Goal: Task Accomplishment & Management: Use online tool/utility

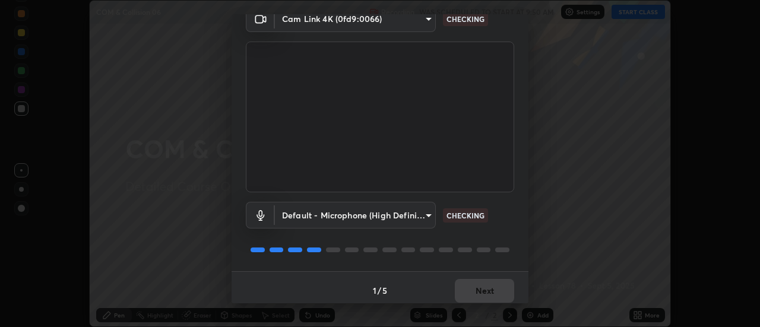
scroll to position [62, 0]
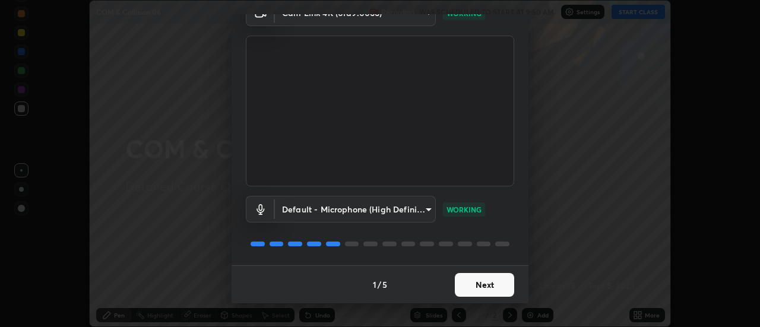
click at [475, 284] on button "Next" at bounding box center [484, 285] width 59 height 24
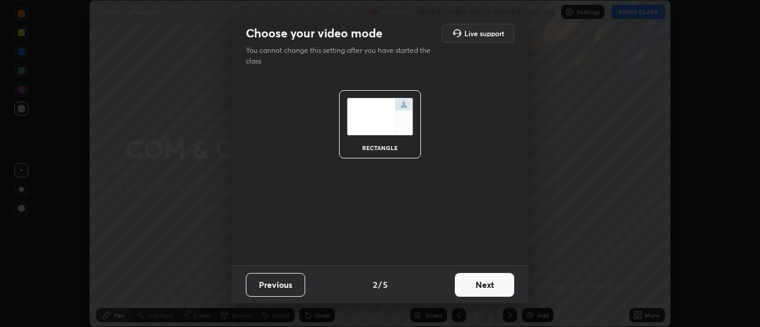
scroll to position [0, 0]
click at [475, 285] on button "Next" at bounding box center [484, 285] width 59 height 24
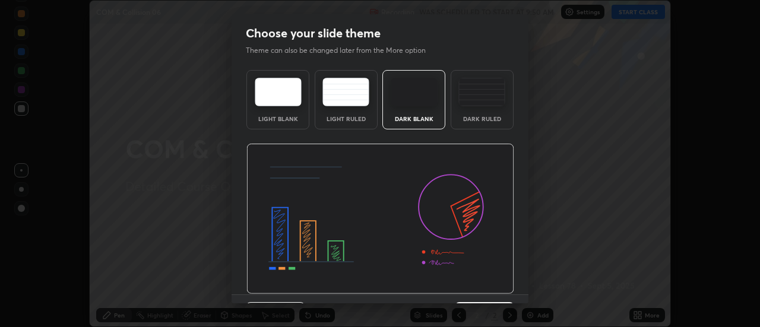
click at [478, 111] on div "Dark Ruled" at bounding box center [481, 99] width 63 height 59
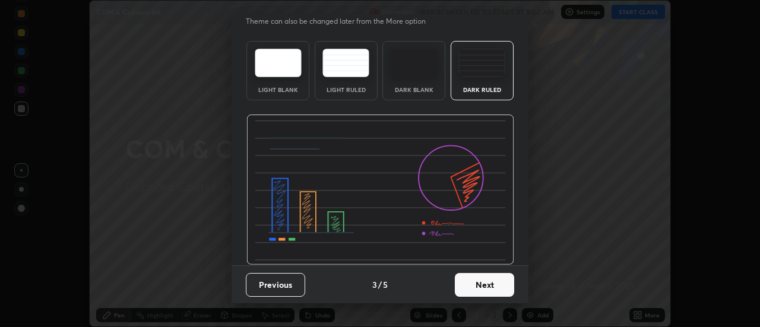
click at [472, 285] on button "Next" at bounding box center [484, 285] width 59 height 24
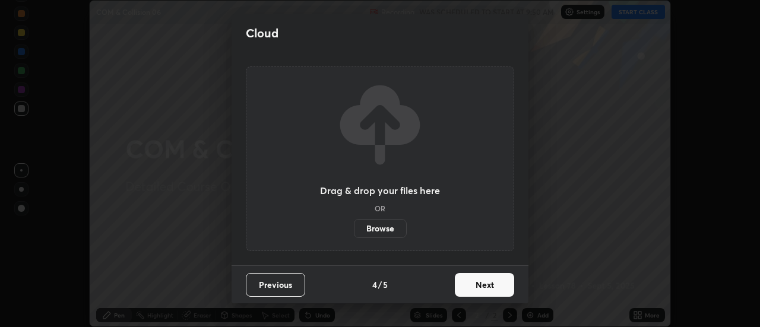
click at [390, 231] on label "Browse" at bounding box center [380, 228] width 53 height 19
click at [354, 231] on input "Browse" at bounding box center [354, 228] width 0 height 19
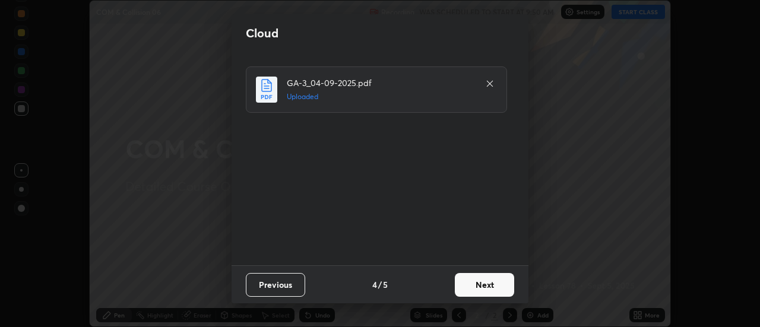
click at [468, 281] on button "Next" at bounding box center [484, 285] width 59 height 24
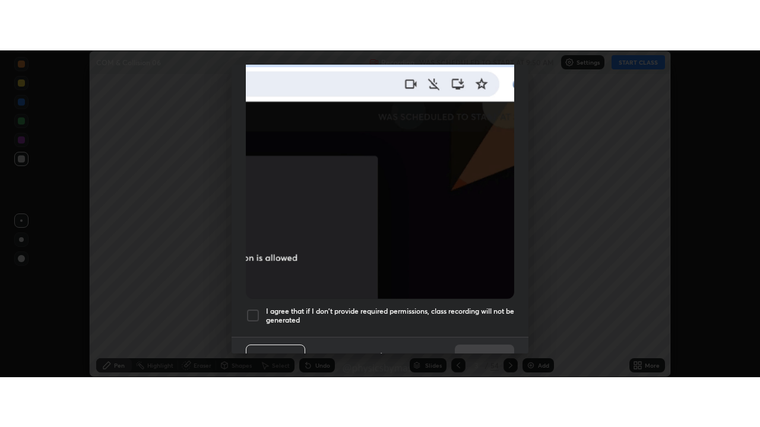
scroll to position [304, 0]
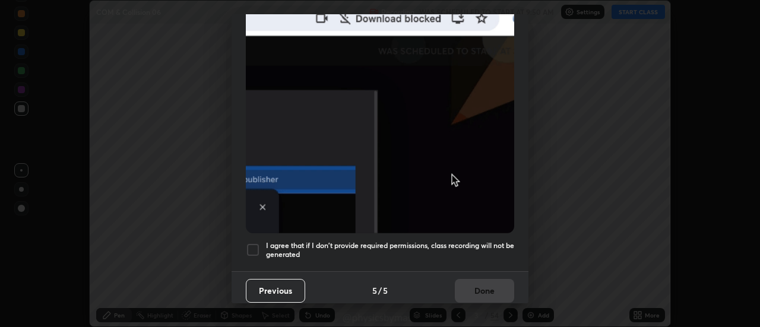
click at [471, 251] on h5 "I agree that if I don't provide required permissions, class recording will not …" at bounding box center [390, 250] width 248 height 18
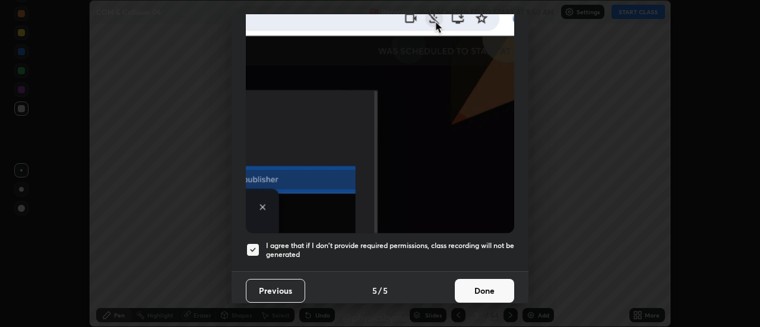
click at [486, 285] on button "Done" at bounding box center [484, 291] width 59 height 24
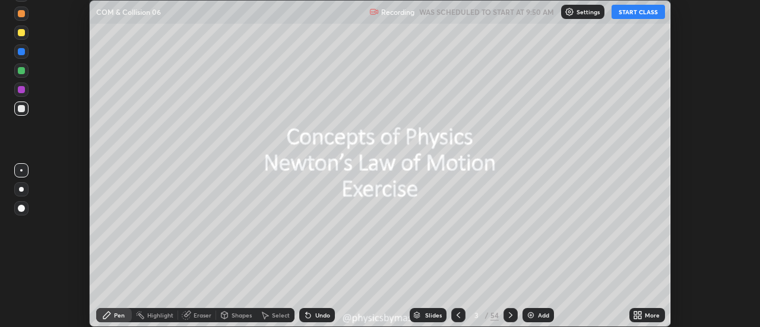
click at [458, 315] on icon at bounding box center [457, 314] width 9 height 9
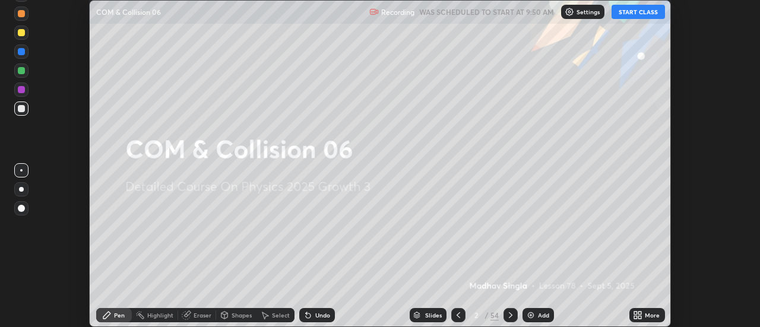
click at [641, 319] on icon at bounding box center [640, 317] width 3 height 3
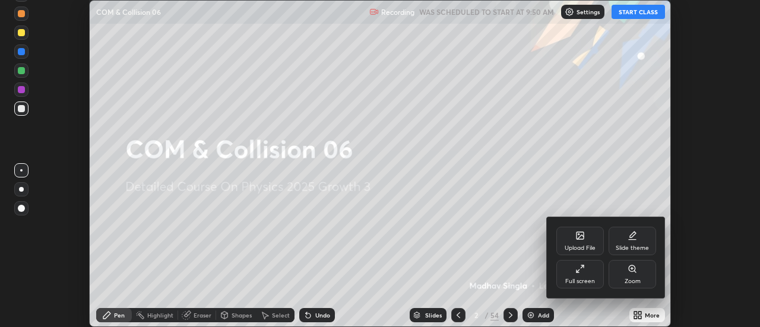
click at [589, 283] on div "Full screen" at bounding box center [580, 281] width 30 height 6
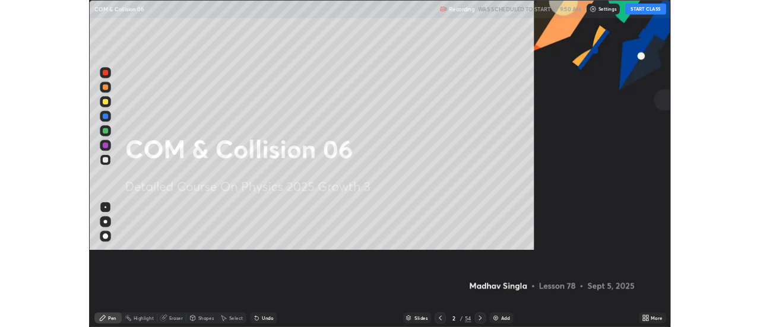
scroll to position [427, 760]
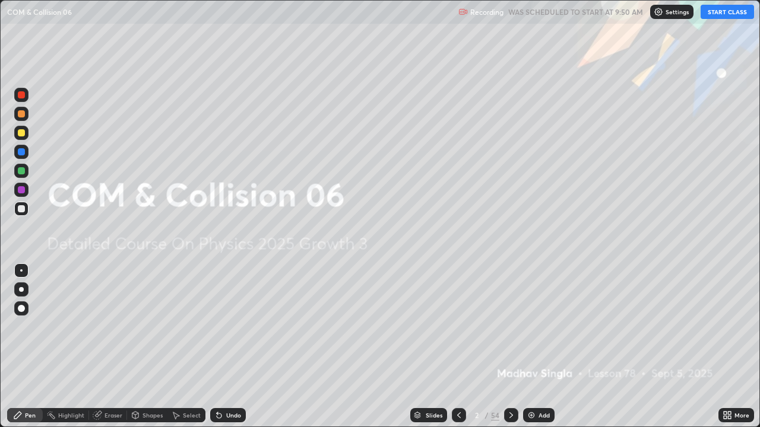
click at [718, 11] on button "START CLASS" at bounding box center [726, 12] width 53 height 14
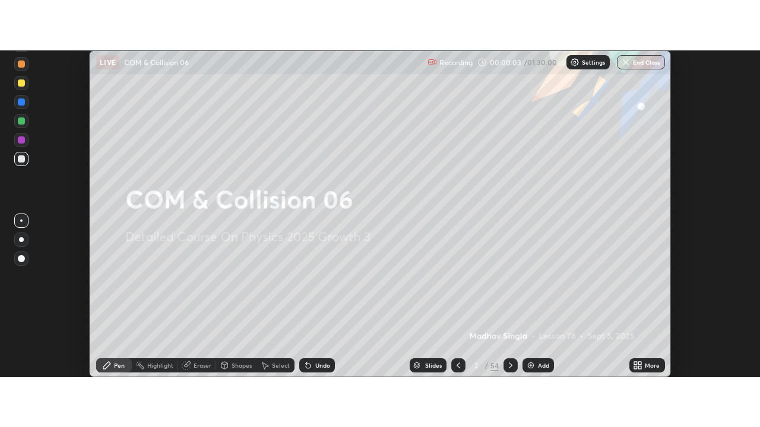
scroll to position [59025, 58592]
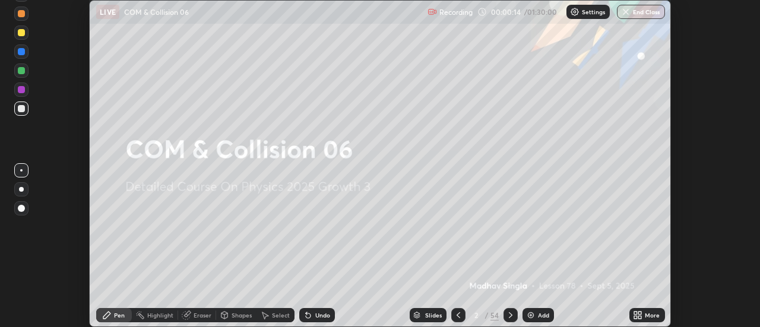
click at [639, 312] on icon at bounding box center [640, 313] width 3 height 3
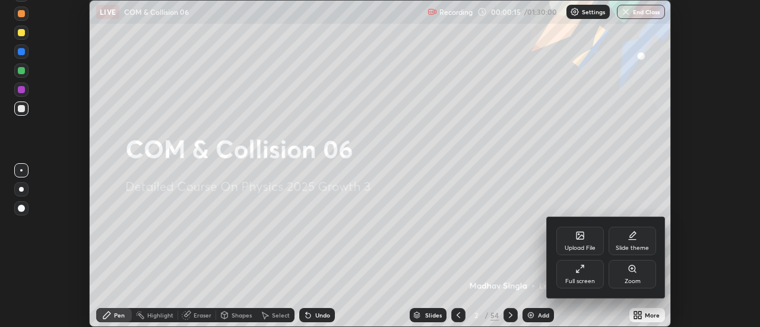
click at [589, 277] on div "Full screen" at bounding box center [579, 274] width 47 height 28
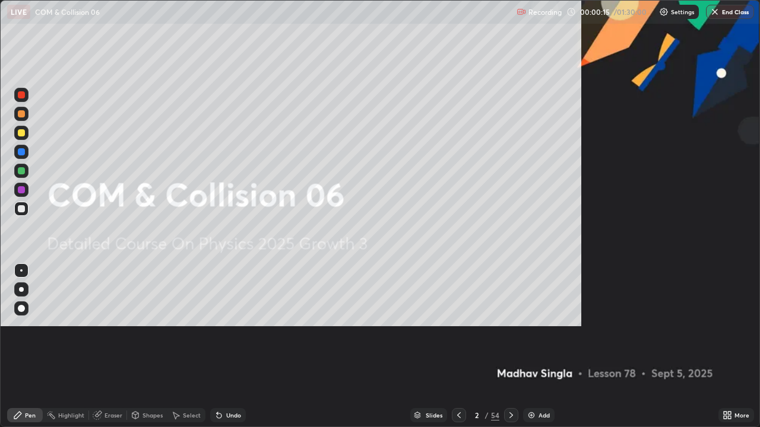
scroll to position [427, 760]
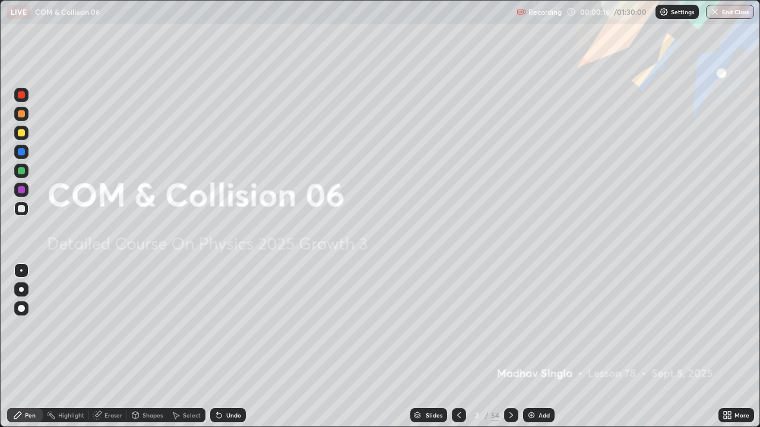
click at [23, 172] on div at bounding box center [21, 170] width 7 height 7
click at [504, 326] on div at bounding box center [511, 415] width 14 height 14
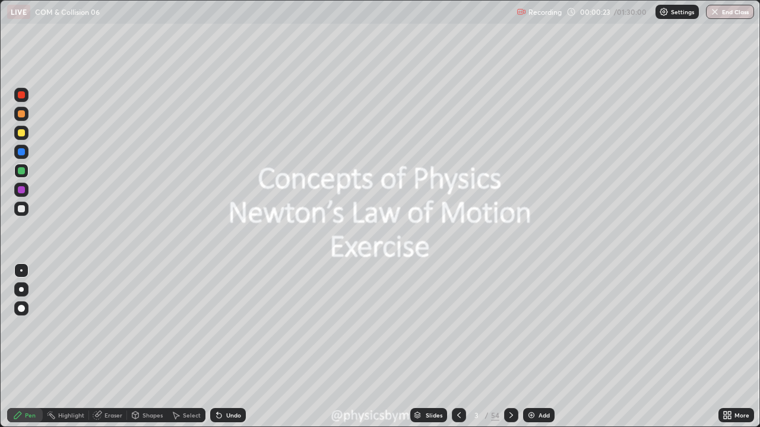
click at [511, 326] on div at bounding box center [511, 415] width 14 height 14
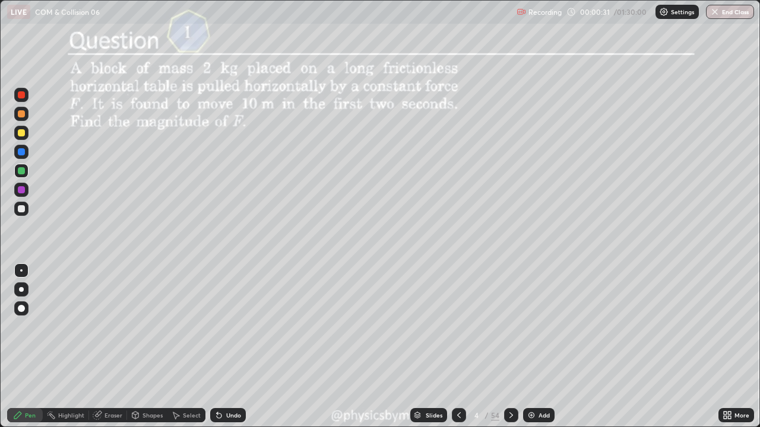
click at [509, 326] on icon at bounding box center [510, 415] width 9 height 9
click at [476, 326] on div "6" at bounding box center [477, 415] width 12 height 7
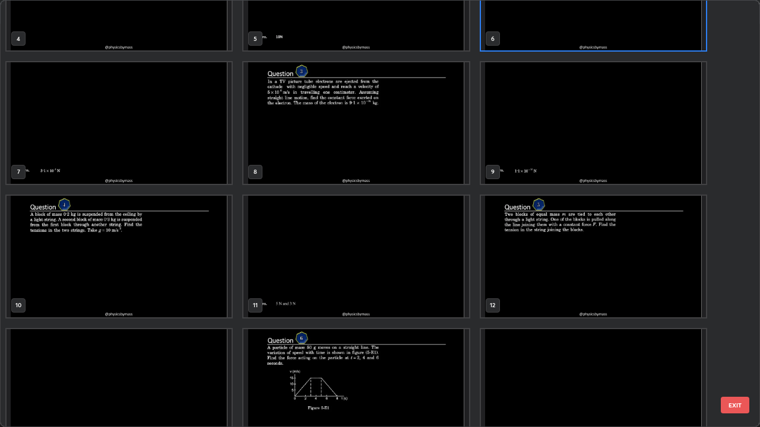
scroll to position [211, 0]
click at [527, 277] on img "grid" at bounding box center [593, 257] width 225 height 122
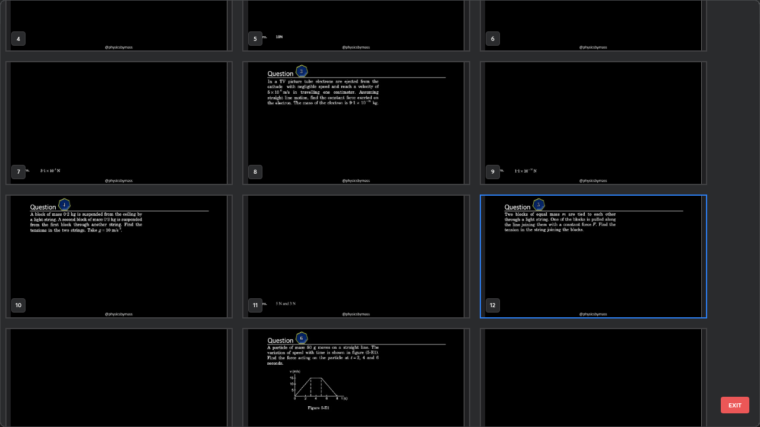
click at [524, 277] on img "grid" at bounding box center [593, 257] width 225 height 122
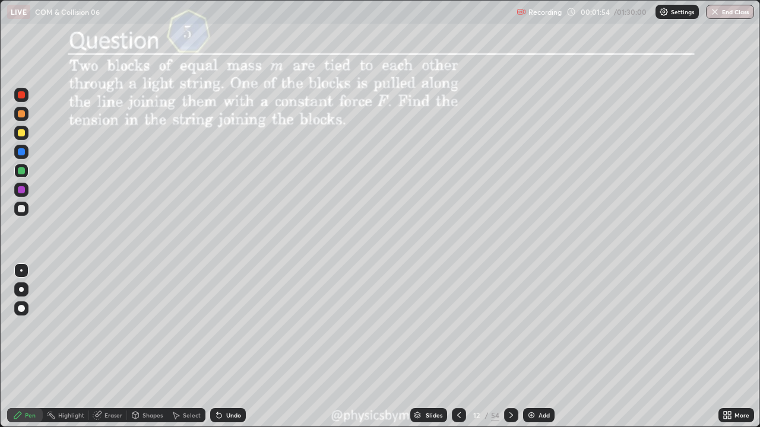
click at [26, 209] on div at bounding box center [21, 209] width 14 height 14
click at [507, 326] on icon at bounding box center [510, 415] width 9 height 9
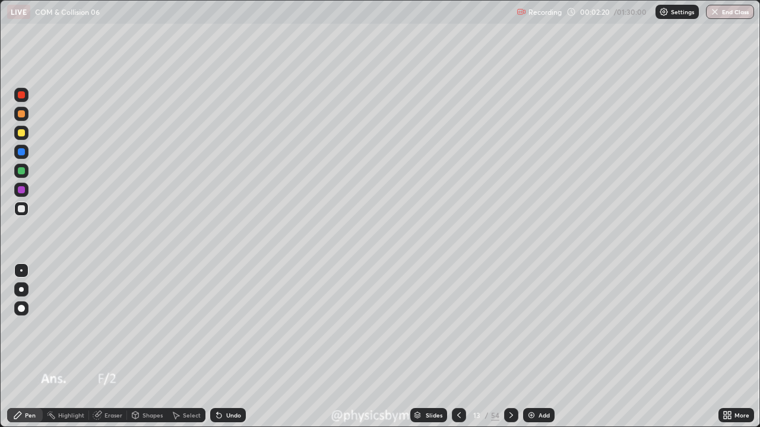
click at [509, 326] on icon at bounding box center [511, 415] width 4 height 6
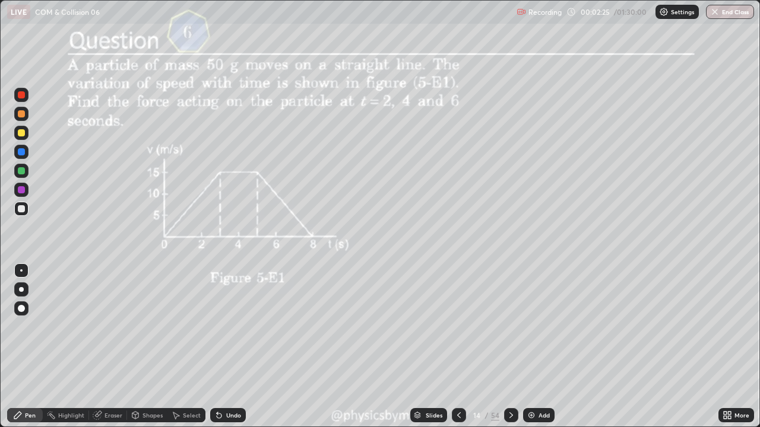
click at [21, 173] on div at bounding box center [21, 170] width 7 height 7
click at [506, 326] on icon at bounding box center [510, 415] width 9 height 9
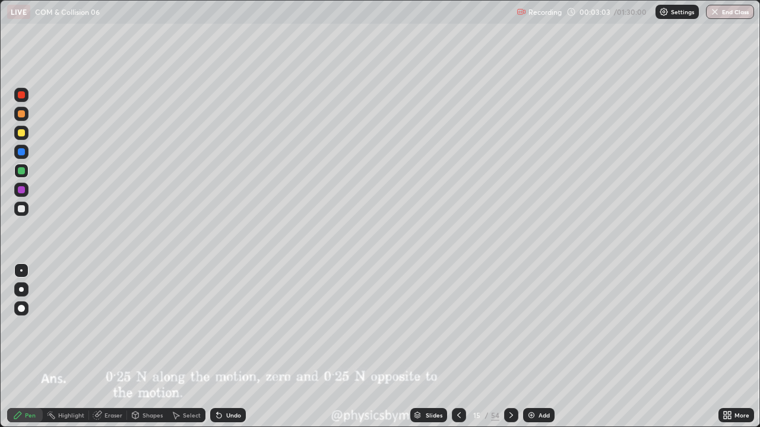
click at [509, 326] on icon at bounding box center [510, 415] width 9 height 9
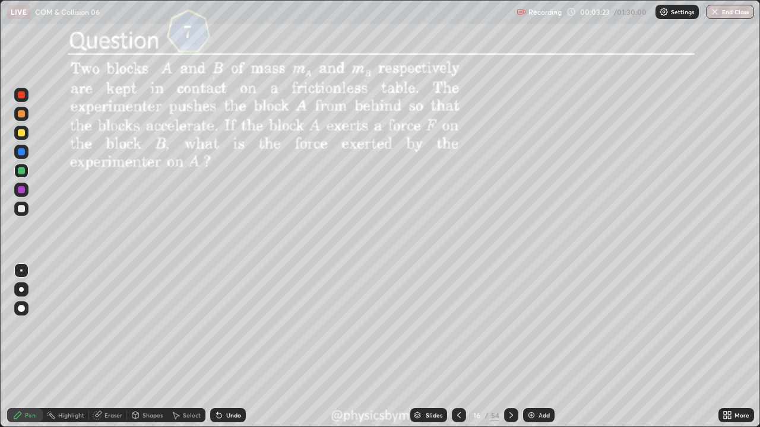
click at [15, 131] on div at bounding box center [21, 133] width 14 height 14
click at [231, 326] on div "Undo" at bounding box center [233, 415] width 15 height 6
click at [232, 326] on div "Undo" at bounding box center [228, 415] width 36 height 14
click at [509, 326] on icon at bounding box center [510, 415] width 9 height 9
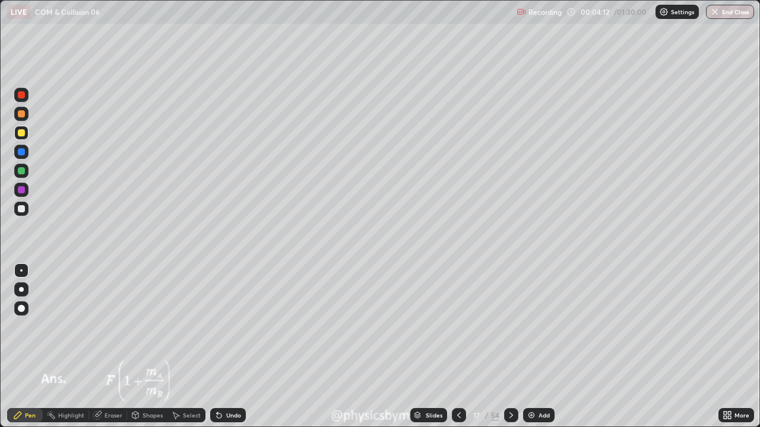
click at [509, 326] on icon at bounding box center [510, 415] width 9 height 9
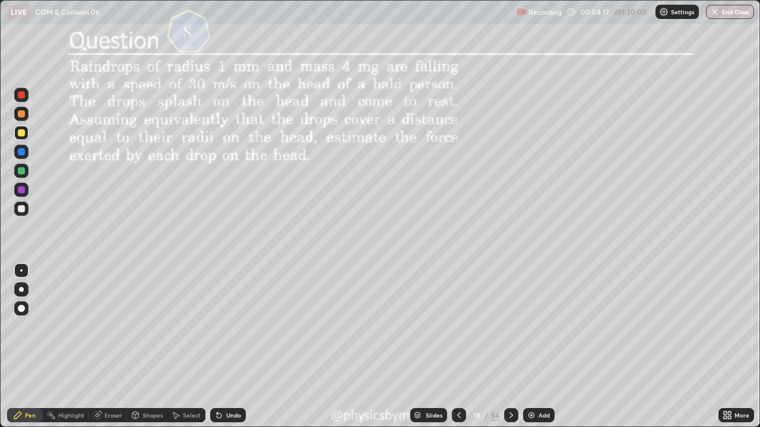
click at [474, 326] on div "18" at bounding box center [477, 415] width 12 height 7
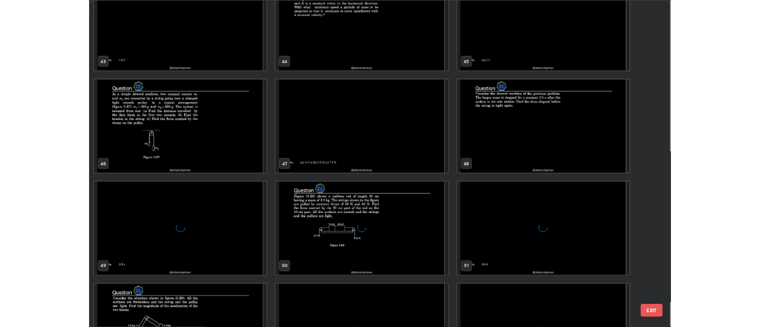
scroll to position [1973, 0]
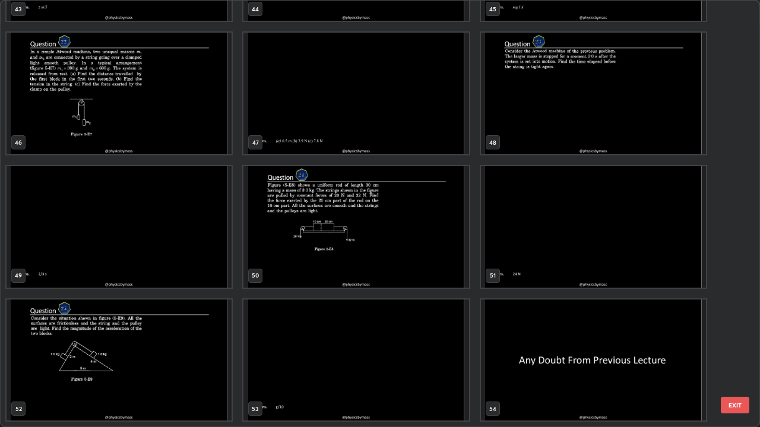
click at [528, 326] on img "grid" at bounding box center [593, 361] width 225 height 122
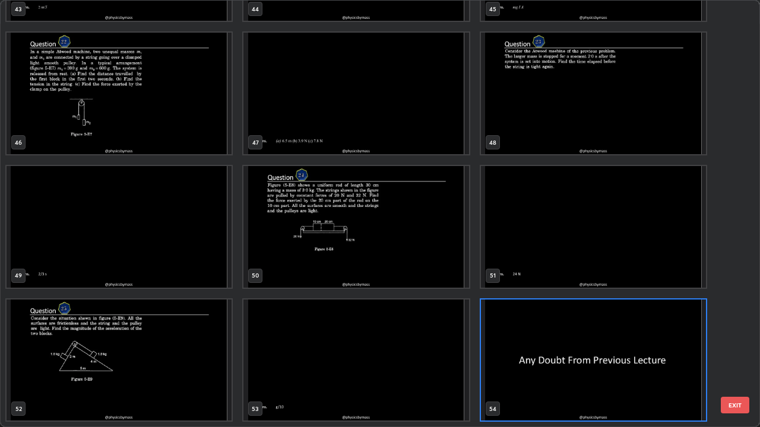
click at [527, 326] on img "grid" at bounding box center [593, 361] width 225 height 122
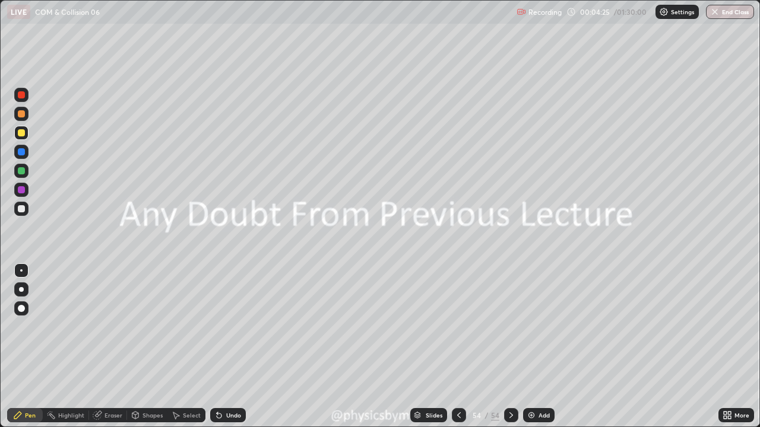
click at [541, 326] on div "Add" at bounding box center [543, 415] width 11 height 6
click at [23, 115] on div at bounding box center [21, 113] width 7 height 7
click at [148, 326] on div "Shapes" at bounding box center [152, 415] width 20 height 6
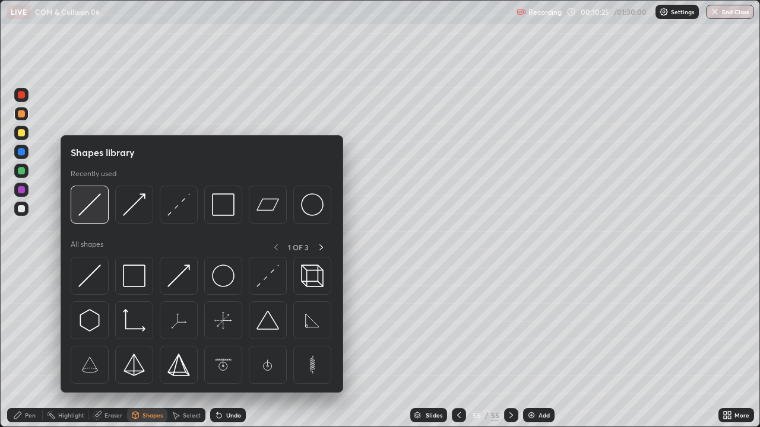
click at [102, 210] on div at bounding box center [90, 205] width 38 height 38
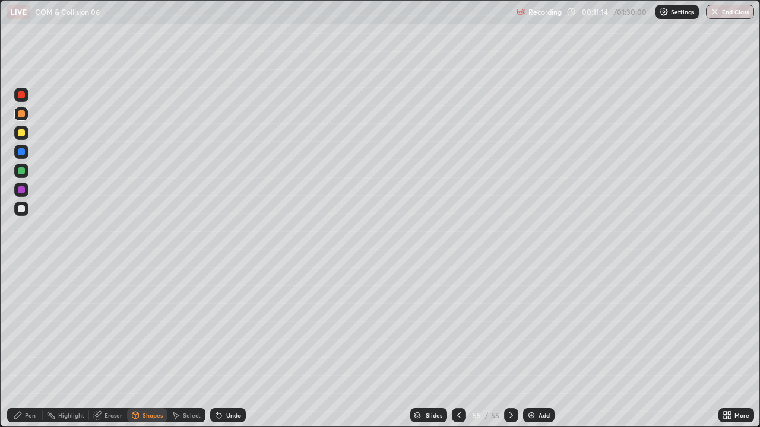
click at [226, 326] on div "Undo" at bounding box center [228, 415] width 36 height 14
click at [153, 326] on div "Shapes" at bounding box center [152, 415] width 20 height 6
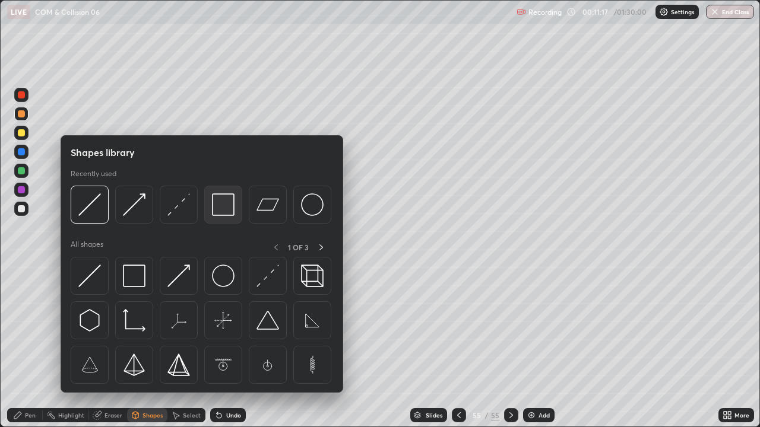
click at [227, 203] on img at bounding box center [223, 204] width 23 height 23
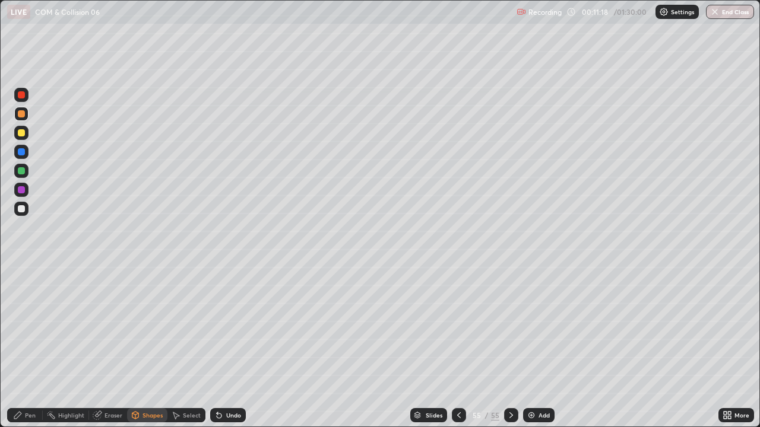
click at [23, 173] on div at bounding box center [21, 170] width 7 height 7
click at [24, 326] on div "Pen" at bounding box center [25, 415] width 36 height 14
click at [222, 326] on div "Undo" at bounding box center [228, 415] width 36 height 14
click at [227, 326] on div "Undo" at bounding box center [233, 415] width 15 height 6
click at [15, 211] on div at bounding box center [21, 209] width 14 height 14
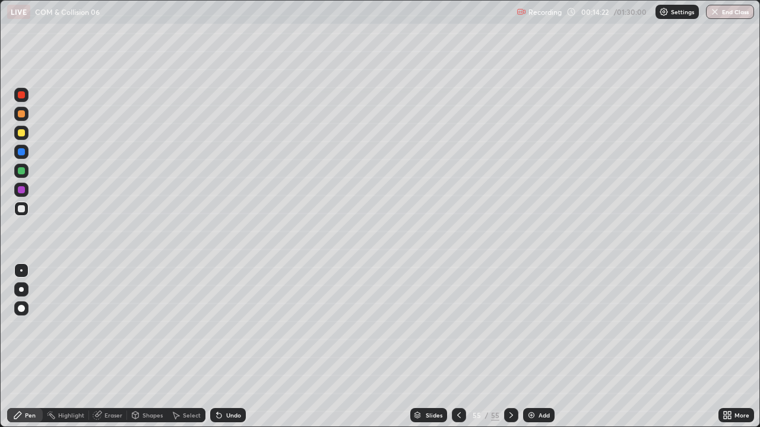
click at [187, 326] on div "Select" at bounding box center [186, 415] width 38 height 14
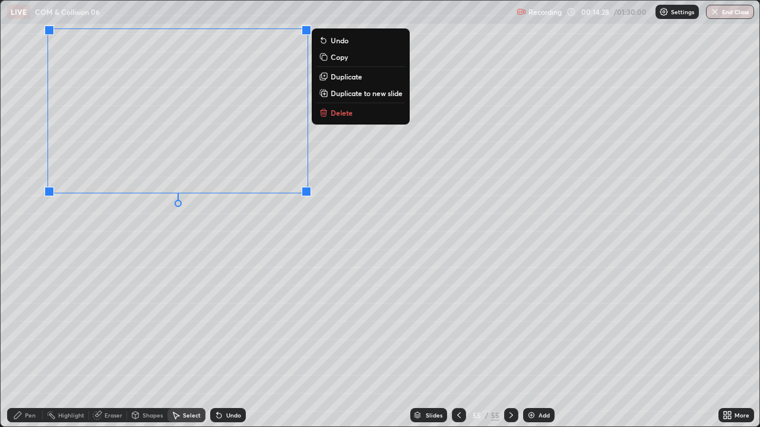
click at [343, 78] on p "Duplicate" at bounding box center [346, 76] width 31 height 9
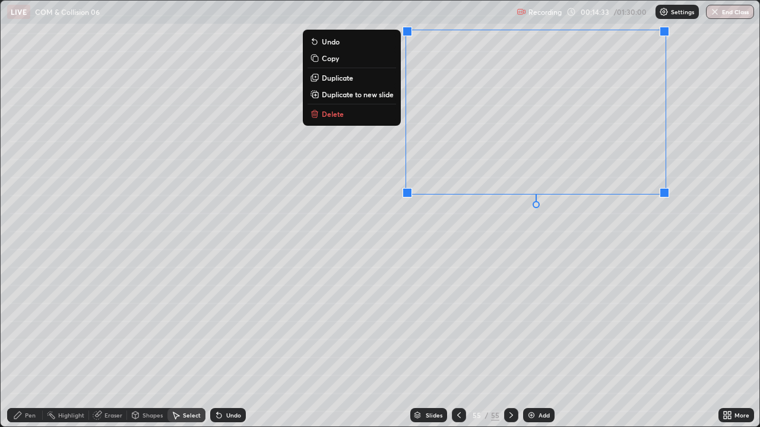
click at [106, 326] on div "Eraser" at bounding box center [113, 415] width 18 height 6
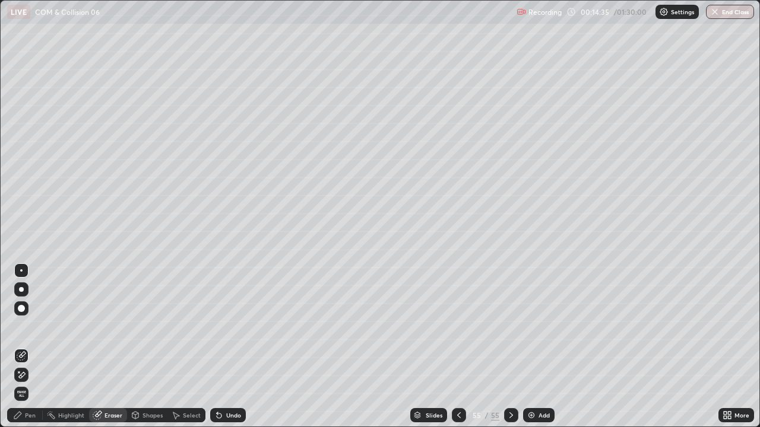
click at [228, 326] on div "Undo" at bounding box center [233, 415] width 15 height 6
click at [25, 326] on div "Pen" at bounding box center [30, 415] width 11 height 6
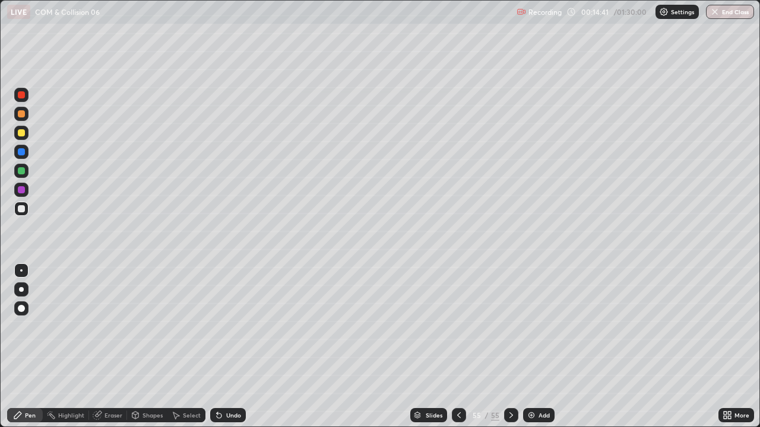
click at [109, 326] on div "Eraser" at bounding box center [113, 415] width 18 height 6
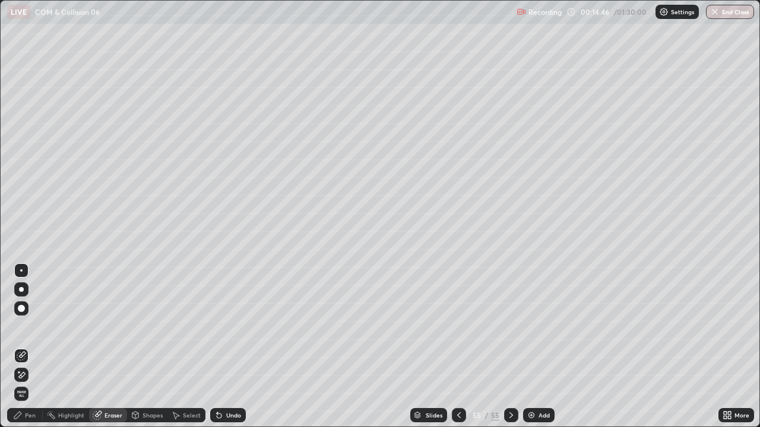
click at [26, 326] on div "Pen" at bounding box center [25, 415] width 36 height 14
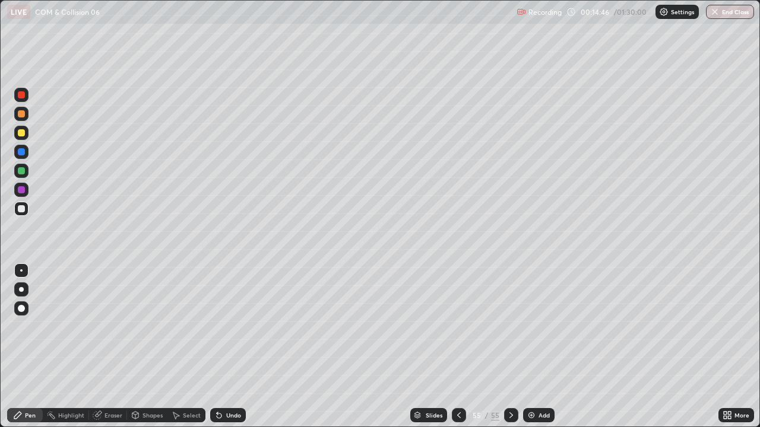
click at [27, 173] on div at bounding box center [21, 171] width 14 height 14
click at [20, 210] on div at bounding box center [21, 208] width 7 height 7
click at [536, 326] on div "Add" at bounding box center [538, 415] width 31 height 14
click at [145, 326] on div "Shapes" at bounding box center [152, 415] width 20 height 6
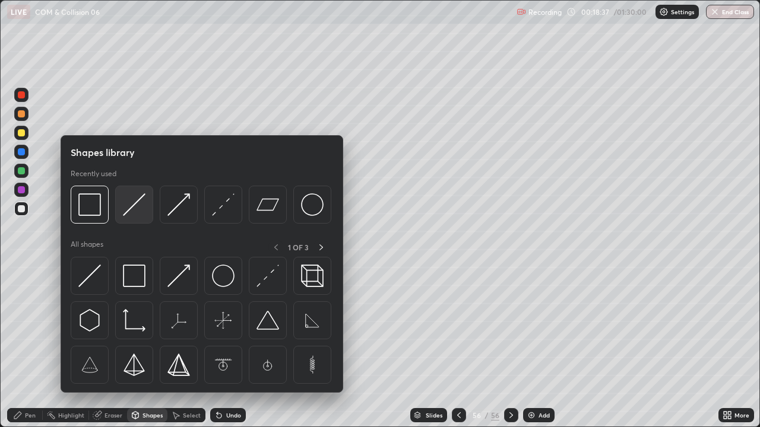
click at [138, 205] on img at bounding box center [134, 204] width 23 height 23
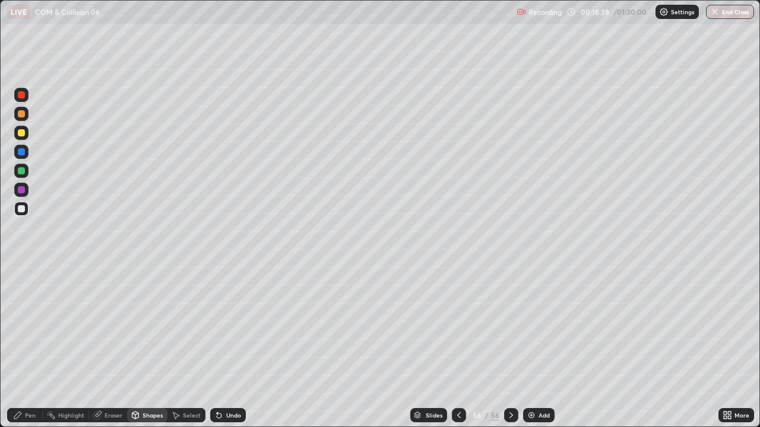
click at [24, 116] on div at bounding box center [21, 113] width 7 height 7
click at [228, 326] on div "Undo" at bounding box center [233, 415] width 15 height 6
click at [456, 326] on div at bounding box center [459, 415] width 14 height 14
click at [191, 326] on div "Select" at bounding box center [192, 415] width 18 height 6
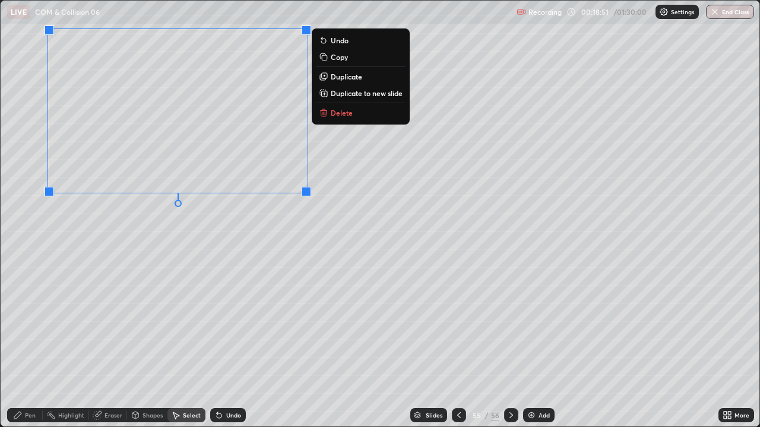
click at [359, 94] on p "Duplicate to new slide" at bounding box center [367, 92] width 72 height 9
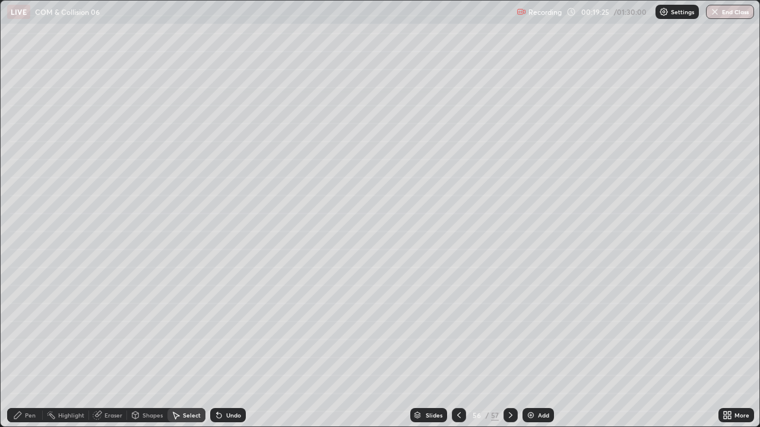
click at [103, 326] on div "Eraser" at bounding box center [108, 415] width 38 height 14
click at [27, 326] on div "Pen" at bounding box center [30, 415] width 11 height 6
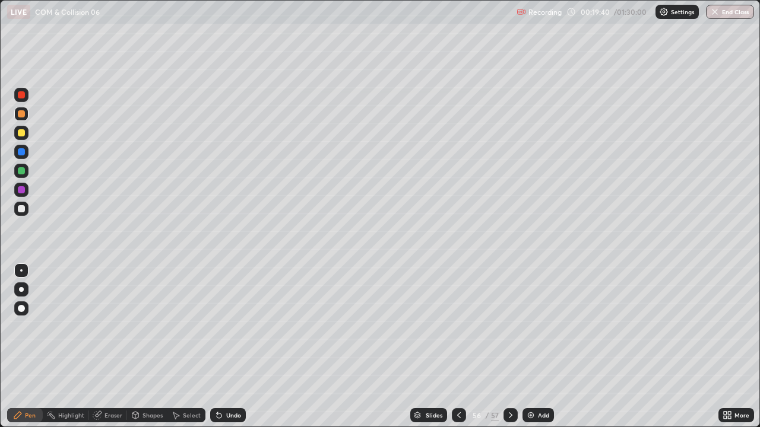
click at [24, 177] on div at bounding box center [21, 171] width 14 height 14
click at [110, 326] on div "Eraser" at bounding box center [113, 415] width 18 height 6
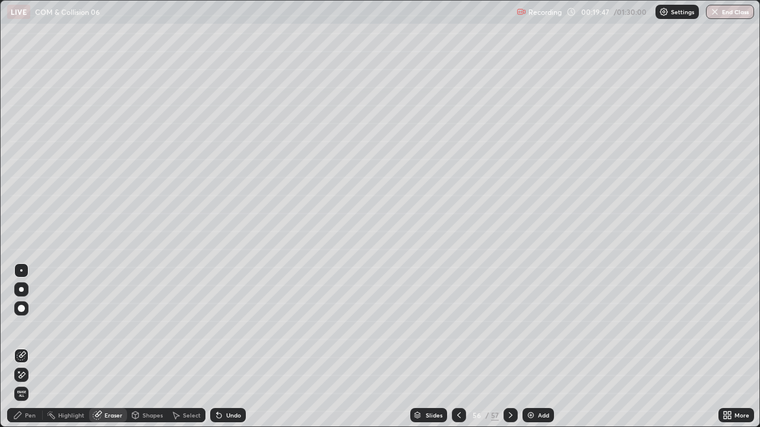
click at [34, 326] on div "Pen" at bounding box center [30, 415] width 11 height 6
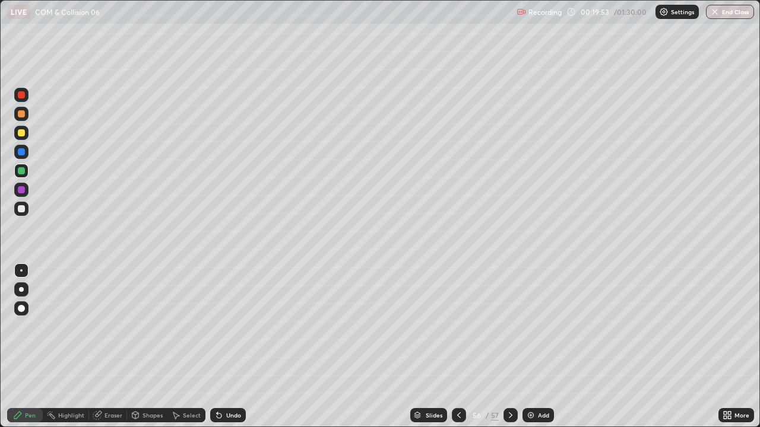
click at [25, 214] on div at bounding box center [21, 209] width 14 height 14
click at [226, 326] on div "Undo" at bounding box center [228, 415] width 36 height 14
click at [183, 326] on div "Select" at bounding box center [192, 415] width 18 height 6
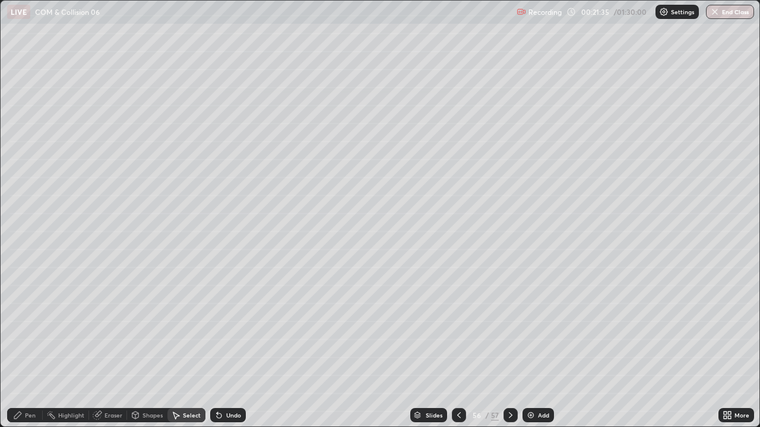
click at [230, 326] on div "Undo" at bounding box center [233, 415] width 15 height 6
click at [233, 326] on div "Undo" at bounding box center [233, 415] width 15 height 6
click at [231, 326] on div "Undo" at bounding box center [233, 415] width 15 height 6
click at [230, 326] on div "Undo" at bounding box center [233, 415] width 15 height 6
click at [228, 326] on div "Undo" at bounding box center [233, 415] width 15 height 6
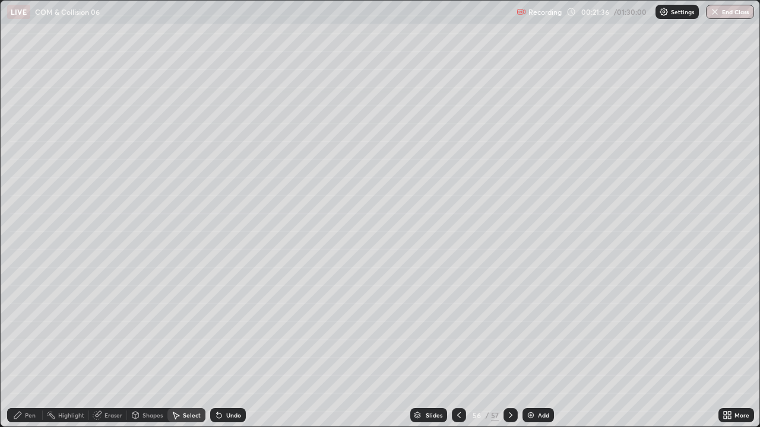
click at [229, 326] on div "Undo" at bounding box center [233, 415] width 15 height 6
click at [27, 326] on div "Pen" at bounding box center [30, 415] width 11 height 6
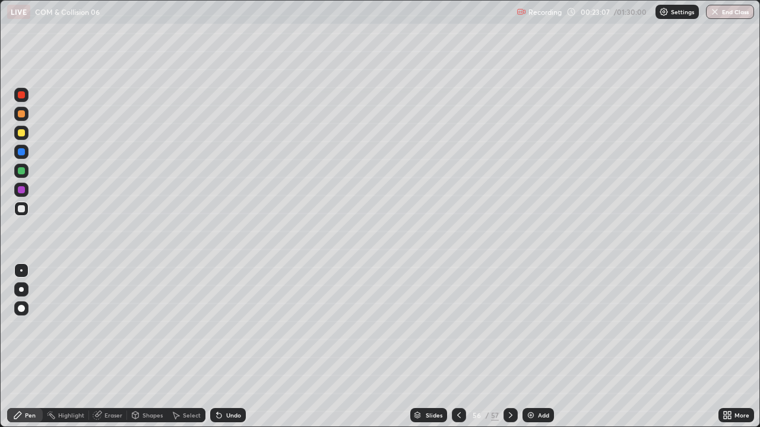
click at [188, 326] on div "Select" at bounding box center [186, 415] width 38 height 14
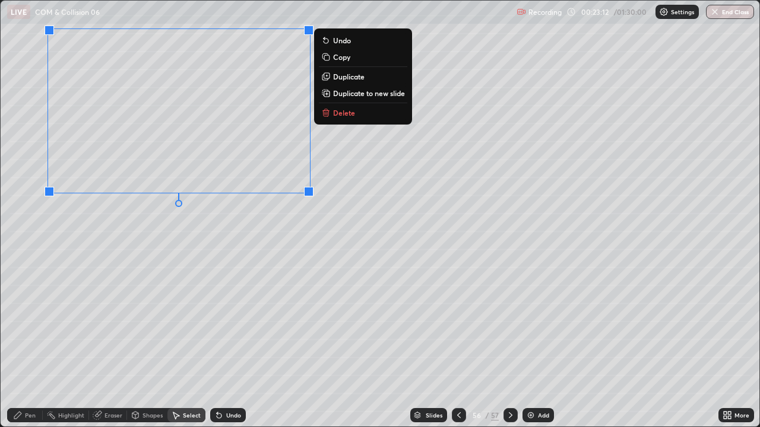
click at [347, 78] on p "Duplicate" at bounding box center [348, 76] width 31 height 9
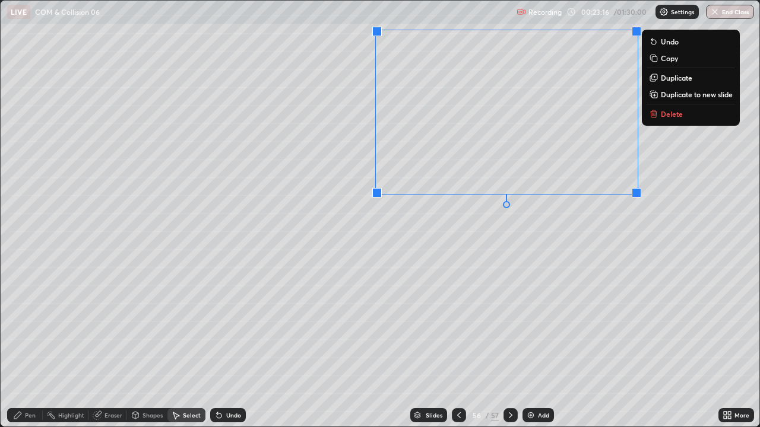
click at [108, 326] on div "Eraser" at bounding box center [113, 415] width 18 height 6
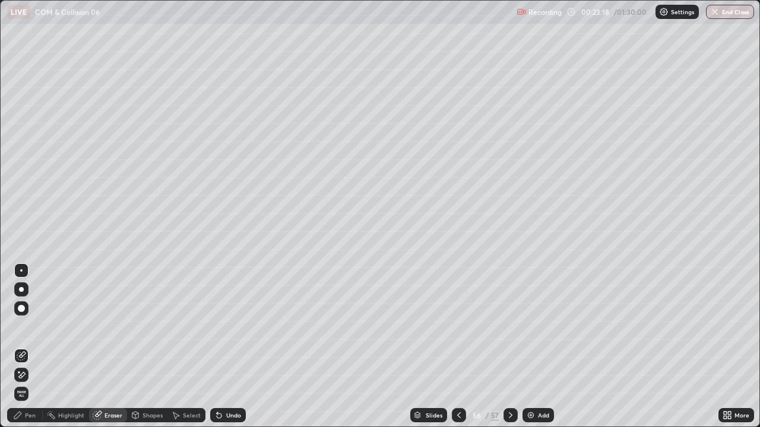
click at [31, 326] on div "Pen" at bounding box center [30, 415] width 11 height 6
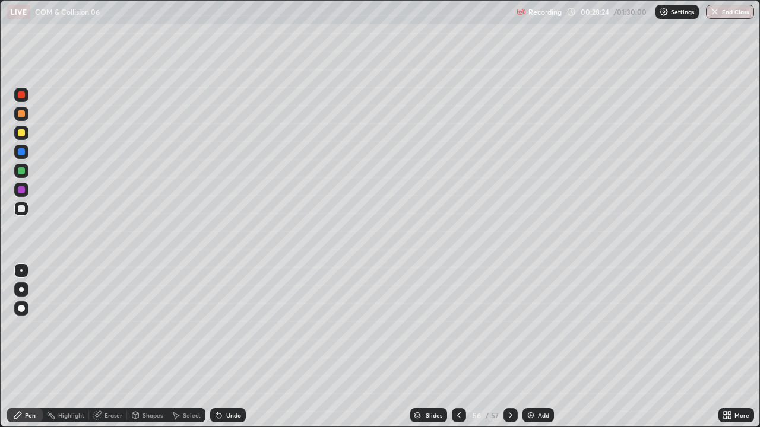
click at [542, 326] on div "Add" at bounding box center [543, 415] width 11 height 6
click at [17, 118] on div at bounding box center [21, 114] width 14 height 14
click at [458, 326] on icon at bounding box center [458, 415] width 9 height 9
click at [183, 326] on div "Select" at bounding box center [192, 415] width 18 height 6
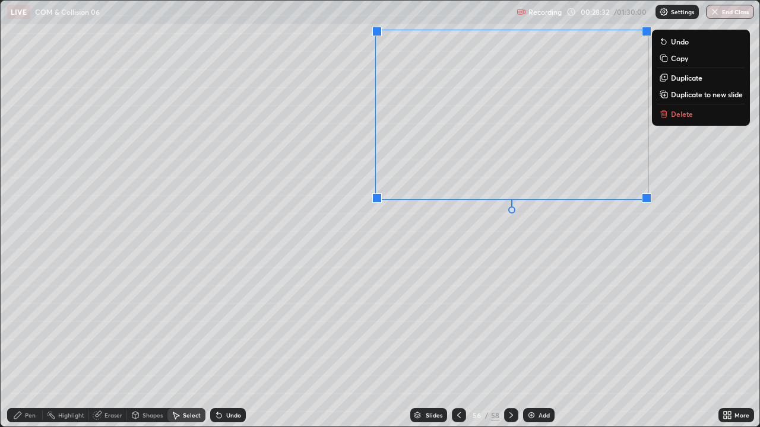
click at [678, 80] on p "Duplicate" at bounding box center [686, 77] width 31 height 9
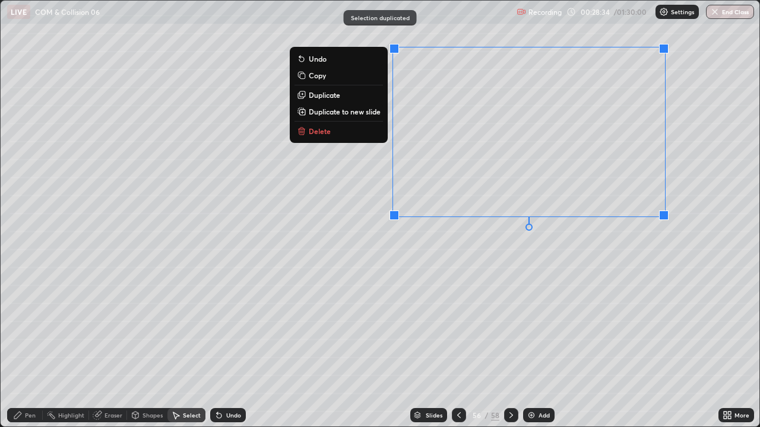
click at [222, 326] on icon at bounding box center [218, 415] width 9 height 9
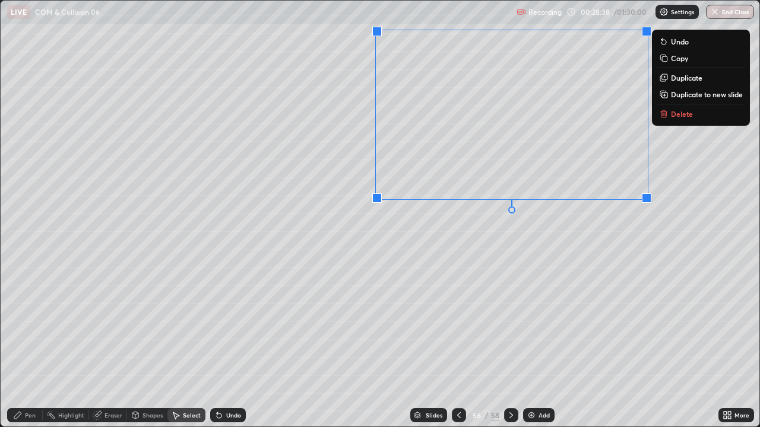
click at [682, 97] on p "Duplicate to new slide" at bounding box center [707, 94] width 72 height 9
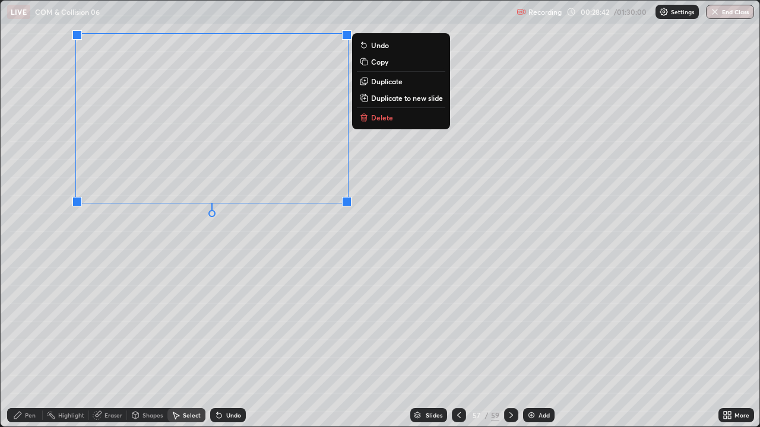
click at [24, 326] on div "Pen" at bounding box center [25, 415] width 36 height 14
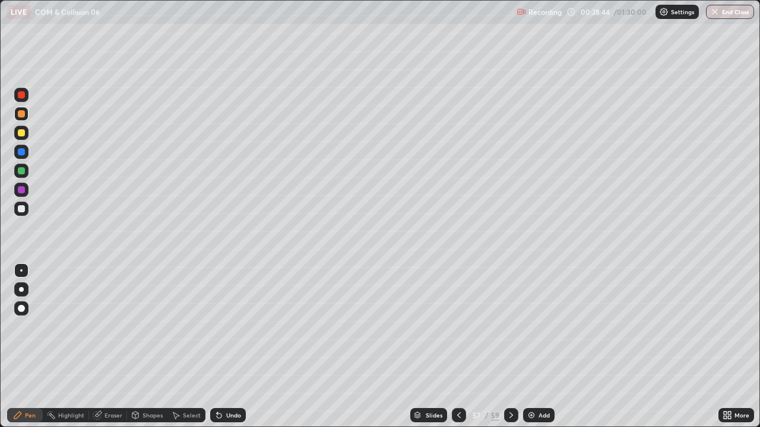
click at [109, 326] on div "Eraser" at bounding box center [113, 415] width 18 height 6
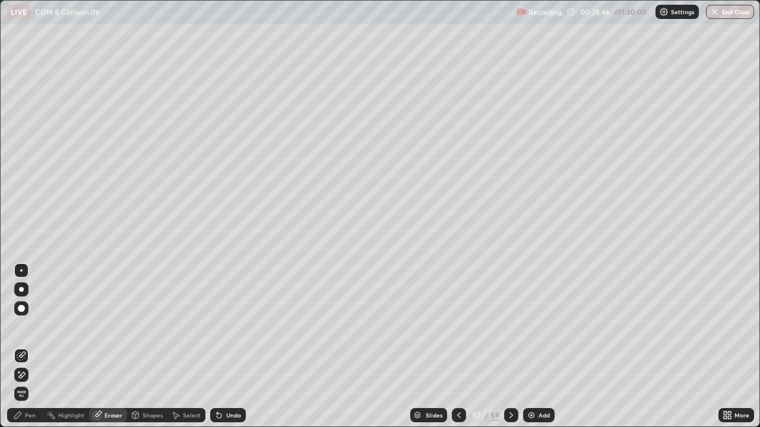
click at [28, 326] on div "Pen" at bounding box center [30, 415] width 11 height 6
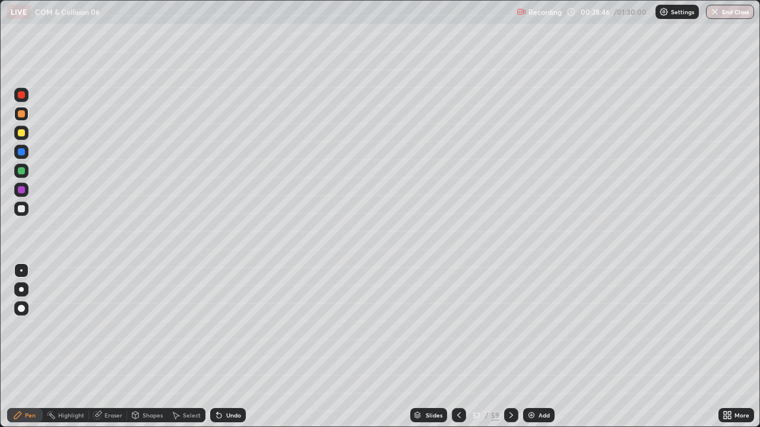
click at [18, 210] on div at bounding box center [21, 208] width 7 height 7
click at [456, 326] on icon at bounding box center [458, 415] width 9 height 9
click at [458, 326] on icon at bounding box center [458, 415] width 9 height 9
click at [506, 326] on div at bounding box center [511, 415] width 14 height 14
click at [507, 326] on icon at bounding box center [510, 415] width 9 height 9
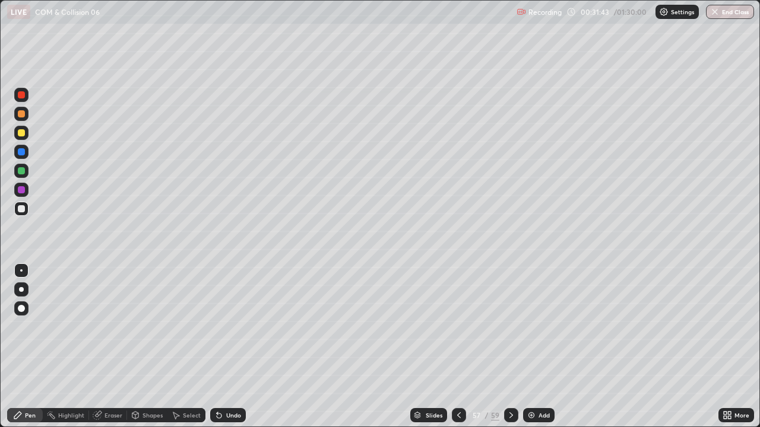
click at [458, 326] on icon at bounding box center [458, 415] width 9 height 9
click at [509, 326] on icon at bounding box center [510, 415] width 9 height 9
click at [507, 326] on icon at bounding box center [510, 415] width 9 height 9
click at [509, 326] on icon at bounding box center [510, 415] width 9 height 9
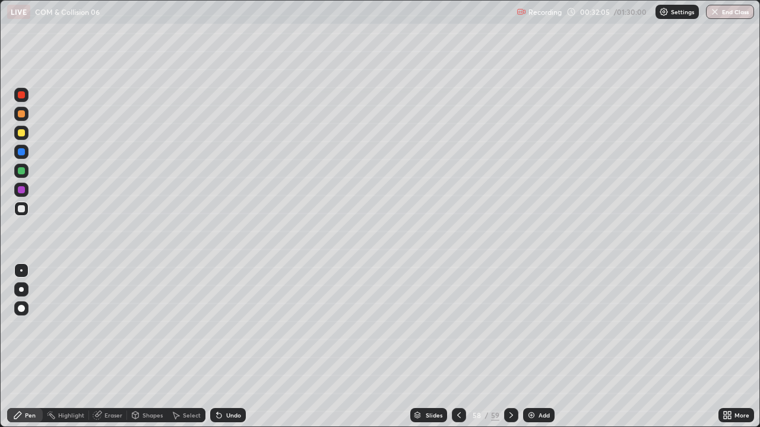
click at [148, 326] on div "Shapes" at bounding box center [152, 415] width 20 height 6
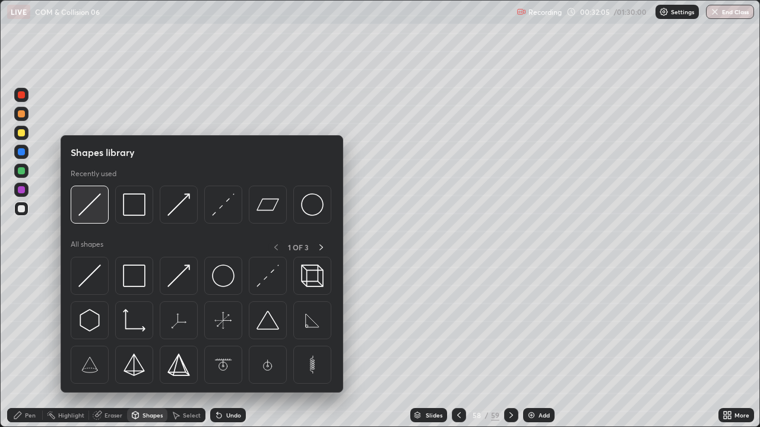
click at [96, 218] on div at bounding box center [90, 205] width 38 height 38
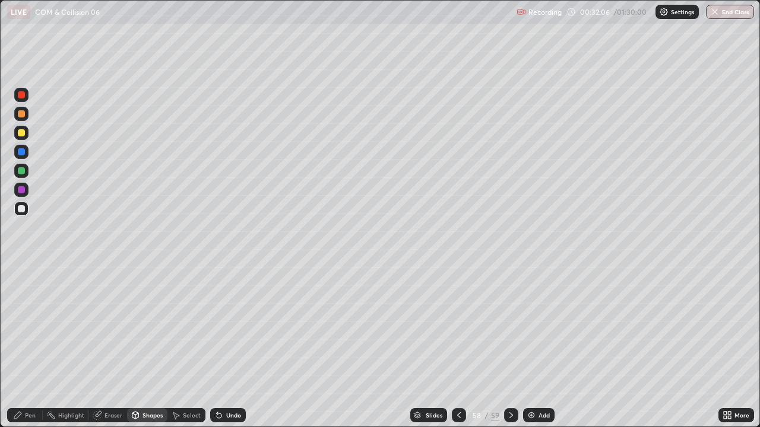
click at [28, 119] on div at bounding box center [21, 113] width 14 height 19
click at [23, 326] on div "Pen" at bounding box center [25, 416] width 36 height 24
click at [24, 326] on div "Pen" at bounding box center [25, 415] width 36 height 14
click at [187, 326] on div "Select" at bounding box center [192, 415] width 18 height 6
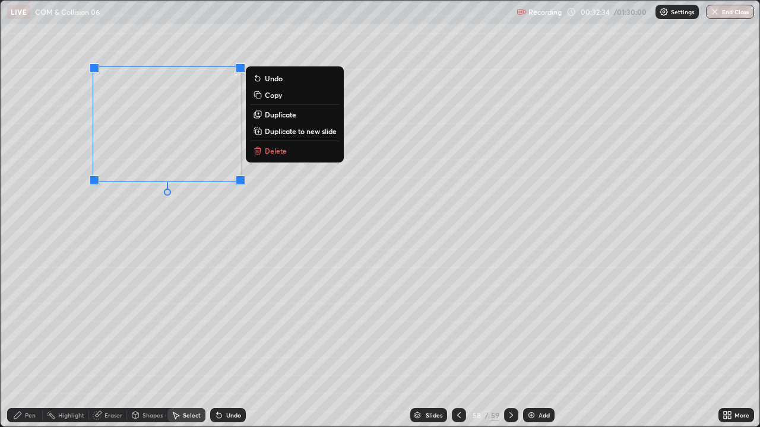
click at [286, 116] on p "Duplicate" at bounding box center [280, 114] width 31 height 9
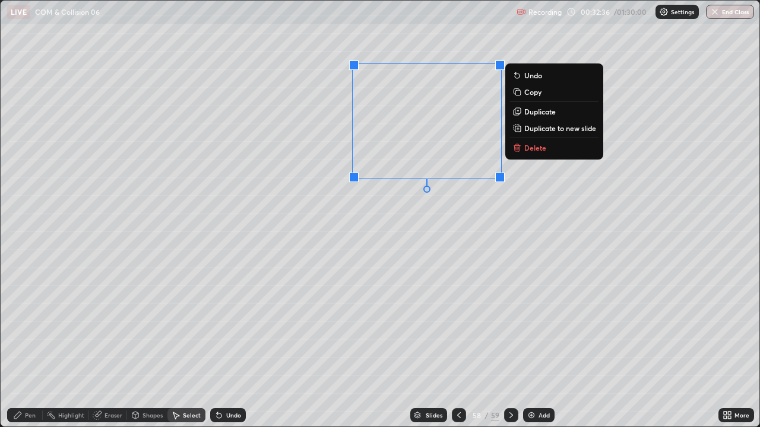
click at [109, 326] on div "Eraser" at bounding box center [113, 415] width 18 height 6
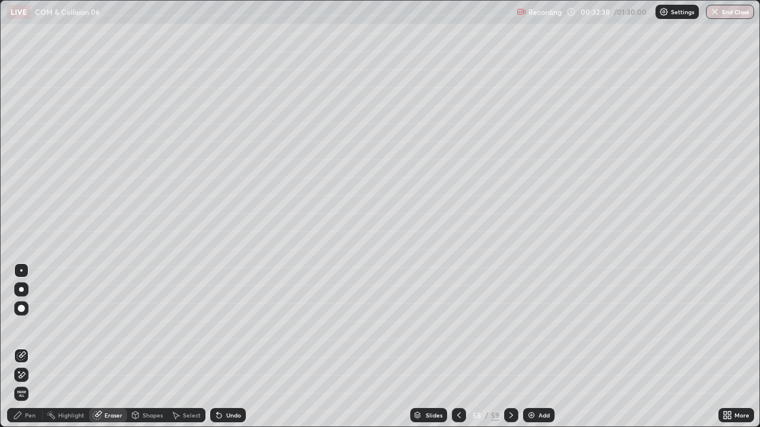
click at [27, 326] on div "Pen" at bounding box center [30, 415] width 11 height 6
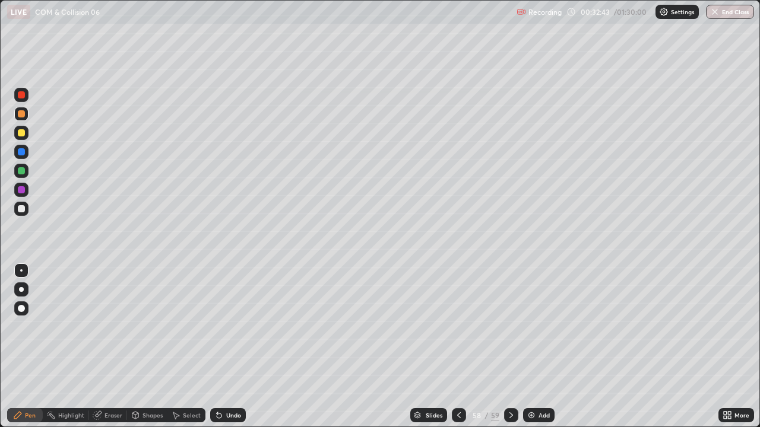
click at [108, 326] on div "Eraser" at bounding box center [113, 415] width 18 height 6
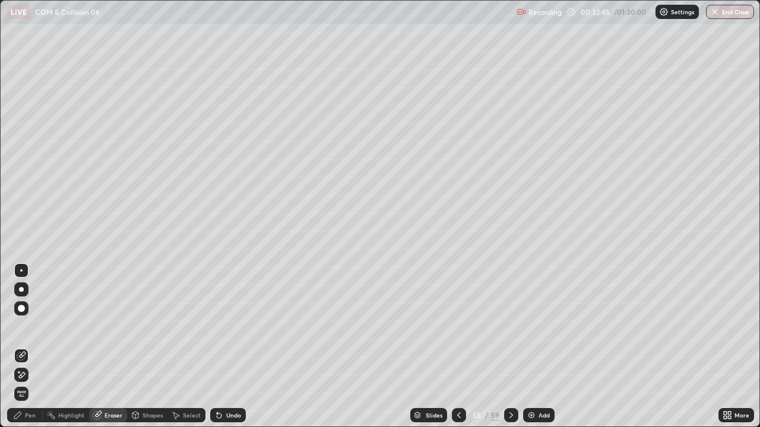
click at [26, 326] on div "Pen" at bounding box center [30, 415] width 11 height 6
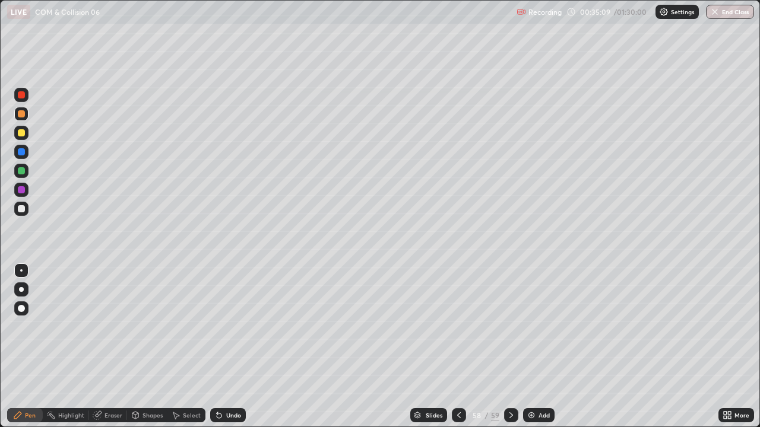
click at [23, 207] on div at bounding box center [21, 208] width 7 height 7
click at [230, 326] on div "Undo" at bounding box center [228, 415] width 36 height 14
click at [230, 326] on div "Undo" at bounding box center [233, 415] width 15 height 6
click at [509, 326] on icon at bounding box center [510, 415] width 9 height 9
click at [143, 326] on div "Shapes" at bounding box center [147, 415] width 40 height 14
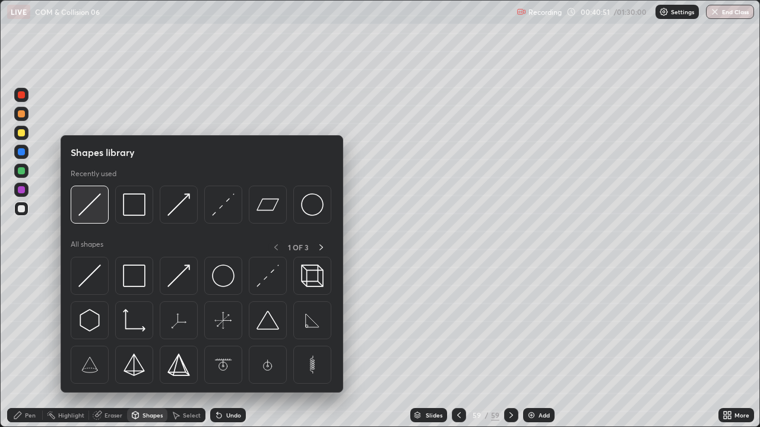
click at [92, 214] on img at bounding box center [89, 204] width 23 height 23
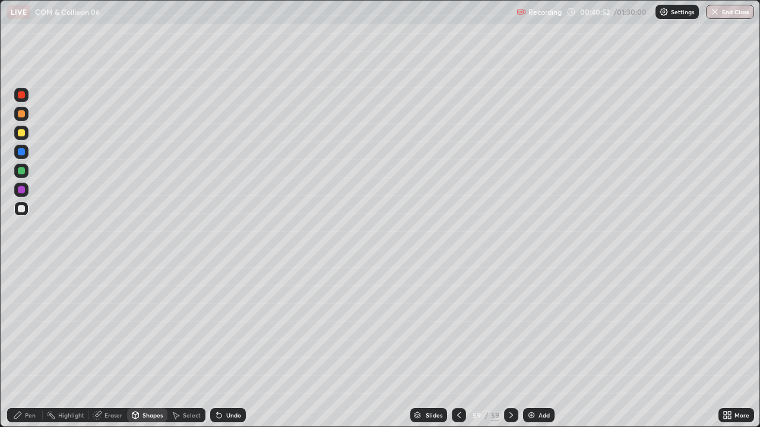
click at [22, 114] on div at bounding box center [21, 113] width 7 height 7
click at [27, 326] on div "Pen" at bounding box center [30, 415] width 11 height 6
click at [21, 172] on div at bounding box center [21, 170] width 7 height 7
click at [150, 326] on div "Shapes" at bounding box center [147, 415] width 40 height 14
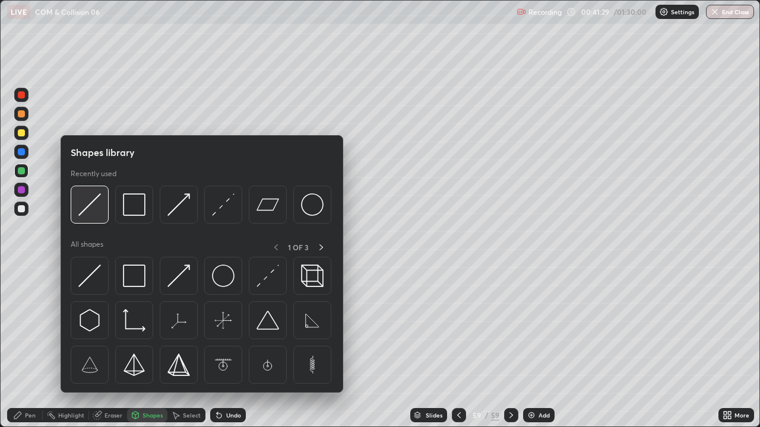
click at [93, 220] on div at bounding box center [90, 205] width 38 height 38
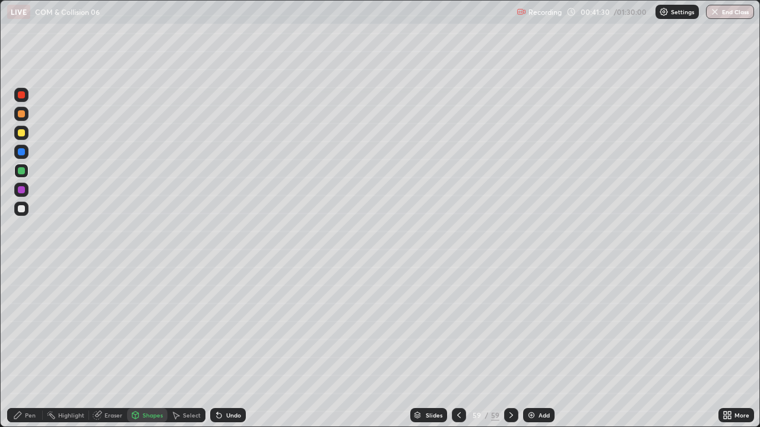
click at [21, 115] on div at bounding box center [21, 113] width 7 height 7
click at [24, 326] on div "Pen" at bounding box center [25, 415] width 36 height 14
click at [26, 169] on div at bounding box center [21, 171] width 14 height 14
click at [458, 326] on icon at bounding box center [458, 415] width 9 height 9
click at [515, 326] on div at bounding box center [511, 415] width 14 height 14
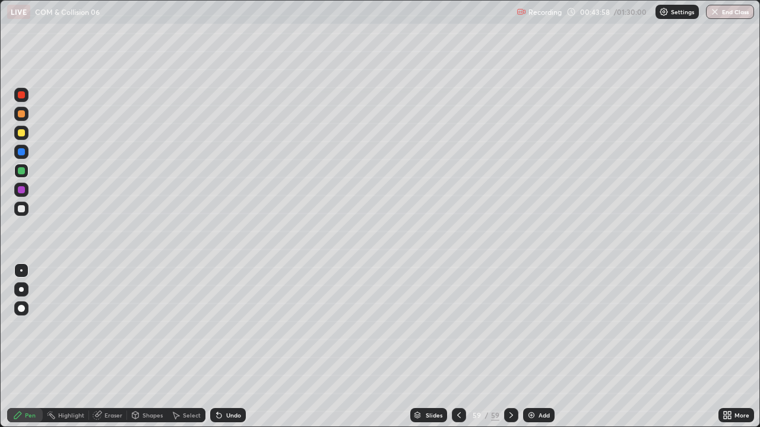
click at [721, 13] on button "End Class" at bounding box center [730, 12] width 48 height 14
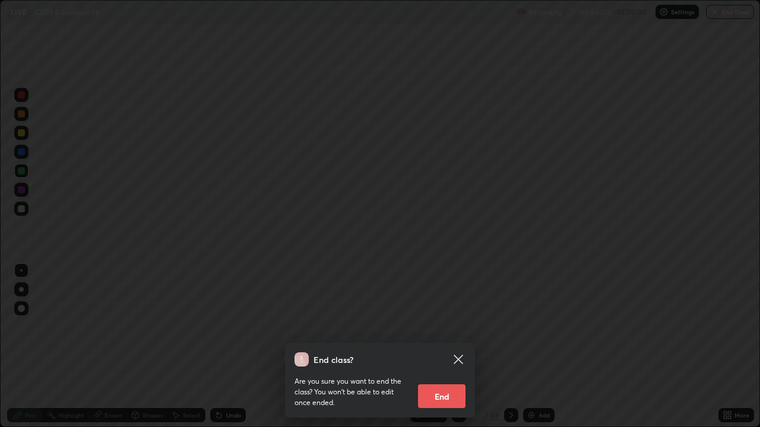
click at [438, 326] on button "End" at bounding box center [441, 397] width 47 height 24
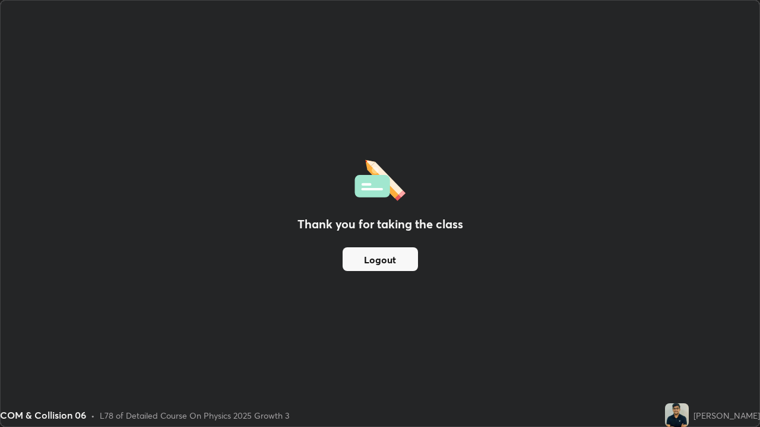
click at [294, 315] on div "Thank you for taking the class Logout" at bounding box center [380, 214] width 759 height 426
click at [86, 326] on div "Thank you for taking the class Logout" at bounding box center [380, 214] width 759 height 426
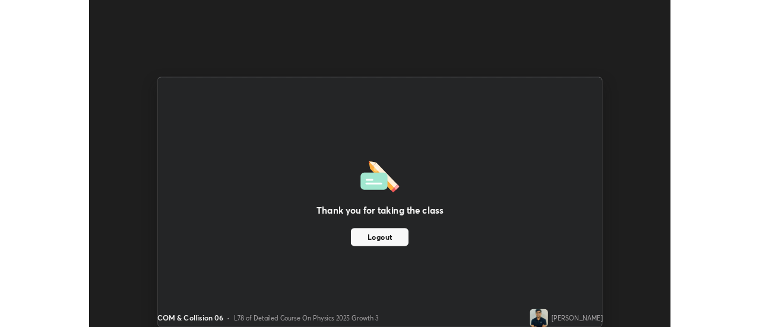
scroll to position [59025, 58592]
